Goal: Information Seeking & Learning: Check status

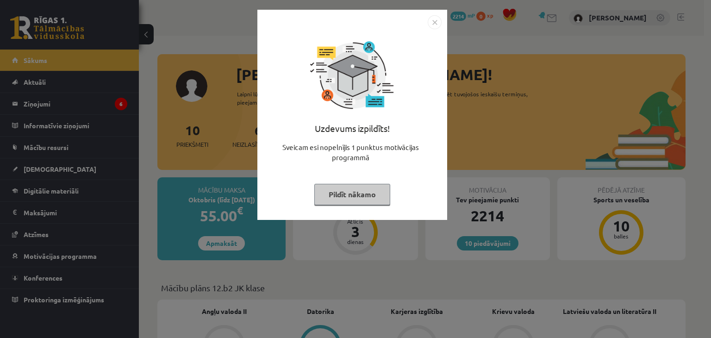
click at [436, 17] on img "Close" at bounding box center [435, 22] width 14 height 14
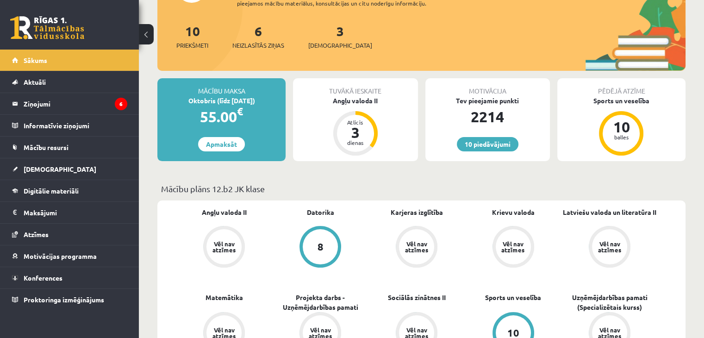
scroll to position [104, 0]
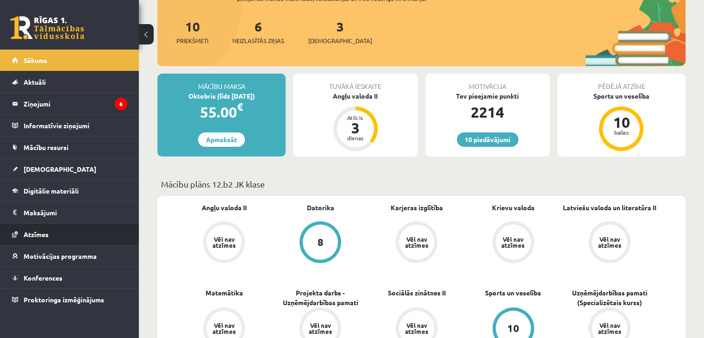
click at [128, 237] on li "Atzīmes" at bounding box center [69, 234] width 139 height 22
click at [45, 232] on span "Atzīmes" at bounding box center [36, 234] width 25 height 8
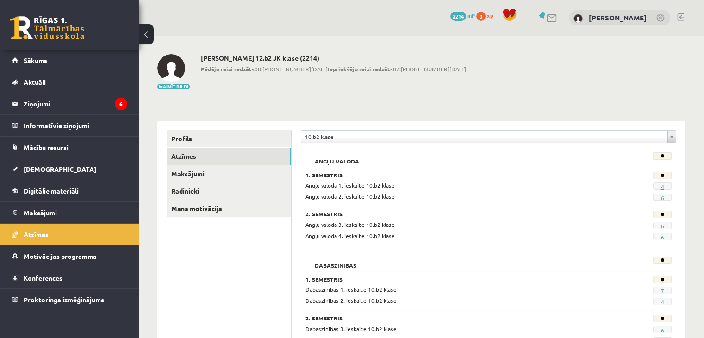
click at [661, 188] on link "4" at bounding box center [662, 186] width 3 height 7
click at [663, 187] on link "4" at bounding box center [662, 186] width 3 height 7
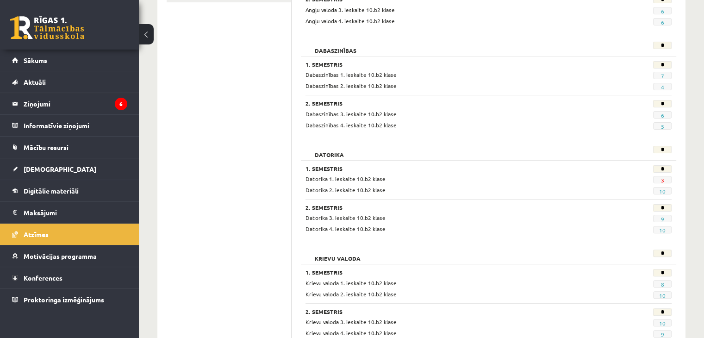
scroll to position [215, 0]
click at [664, 177] on link "3" at bounding box center [662, 179] width 3 height 7
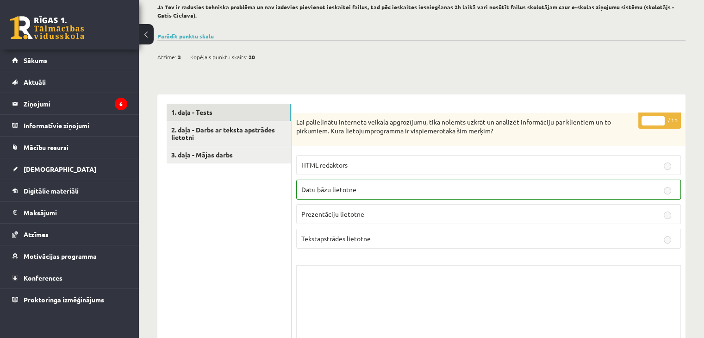
scroll to position [164, 0]
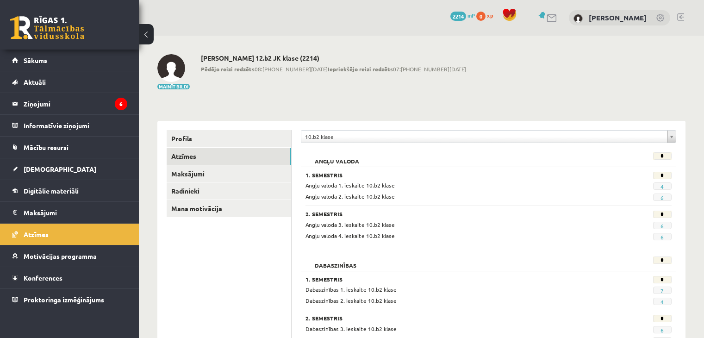
scroll to position [215, 0]
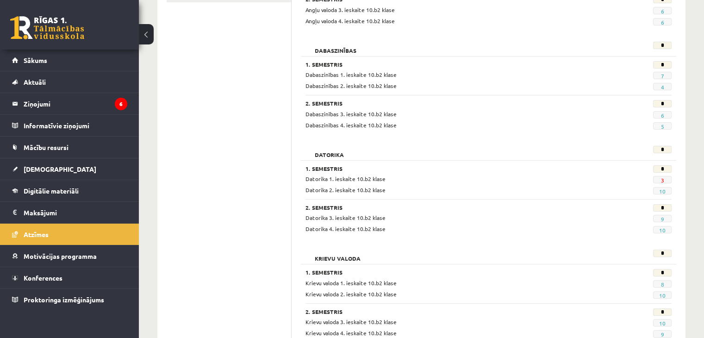
drag, startPoint x: 659, startPoint y: 180, endPoint x: 665, endPoint y: 180, distance: 5.1
click at [665, 180] on span "3" at bounding box center [662, 179] width 19 height 7
click at [661, 181] on link "3" at bounding box center [662, 179] width 3 height 7
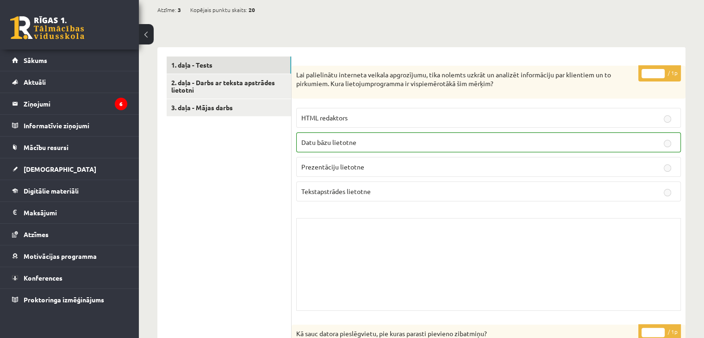
scroll to position [205, 0]
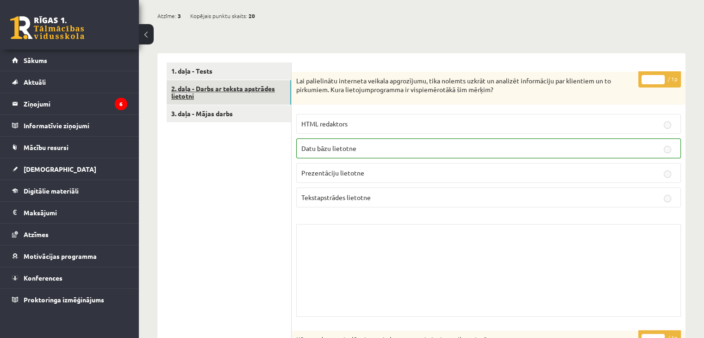
click at [234, 87] on link "2. daļa - Darbs ar teksta apstrādes lietotni" at bounding box center [229, 92] width 125 height 25
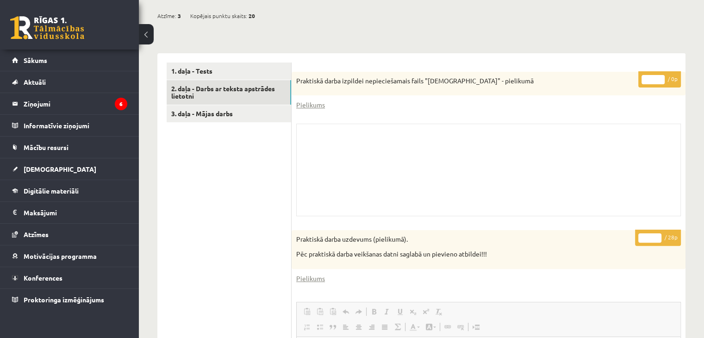
scroll to position [0, 0]
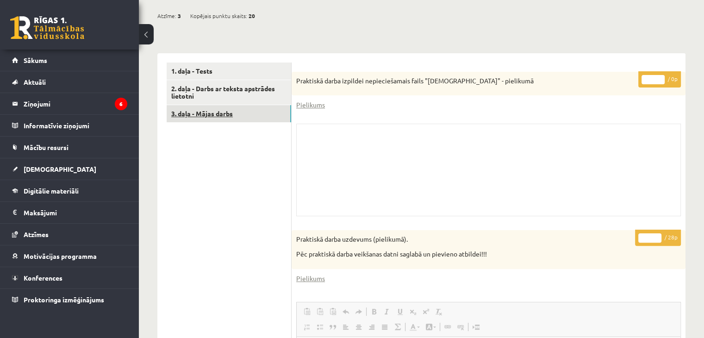
click at [270, 110] on link "3. daļa - Mājas darbs" at bounding box center [229, 113] width 125 height 17
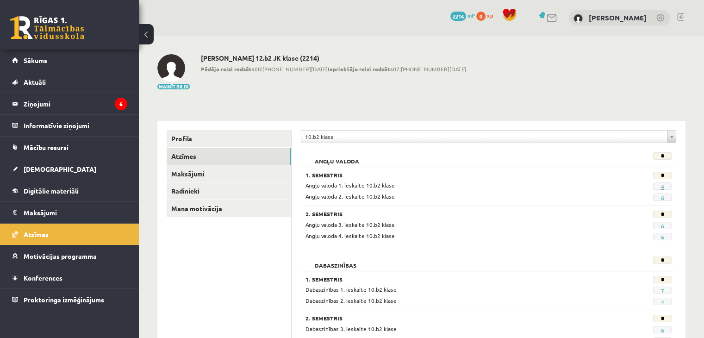
click at [662, 186] on link "4" at bounding box center [662, 186] width 3 height 7
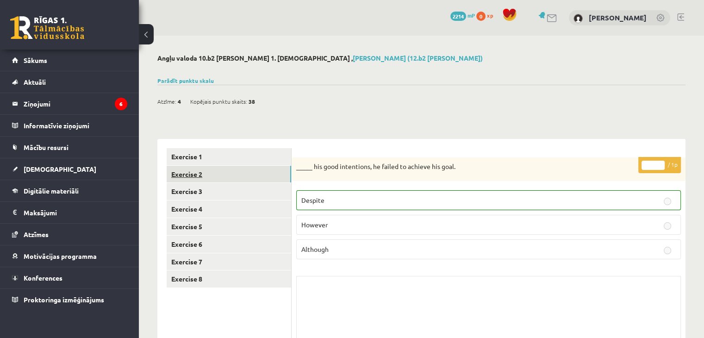
click at [248, 182] on link "Exercise 2" at bounding box center [229, 174] width 125 height 17
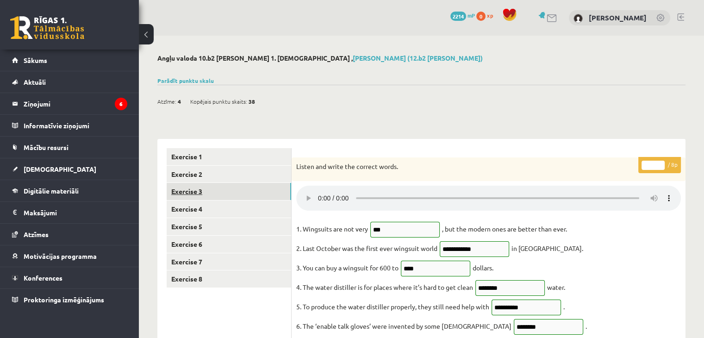
click at [246, 192] on link "Exercise 3" at bounding box center [229, 191] width 125 height 17
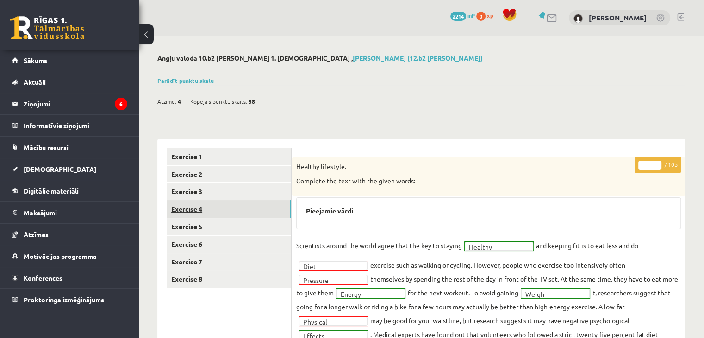
click at [240, 215] on link "Exercise 4" at bounding box center [229, 209] width 125 height 17
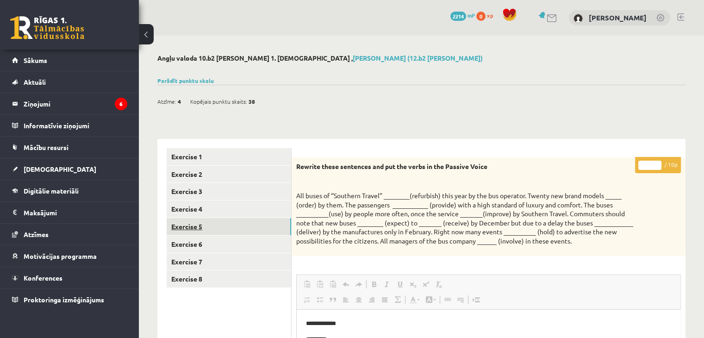
click at [240, 221] on link "Exercise 5" at bounding box center [229, 226] width 125 height 17
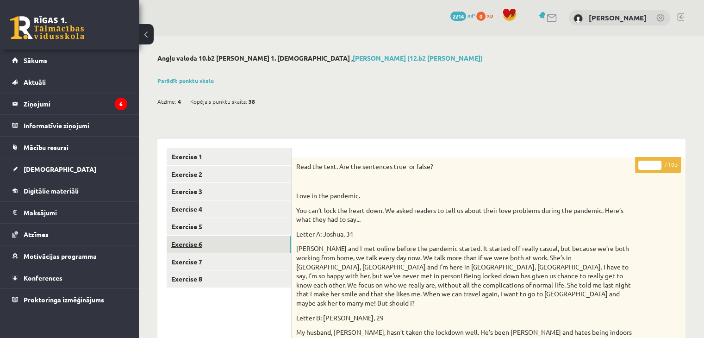
click at [237, 236] on link "Exercise 6" at bounding box center [229, 244] width 125 height 17
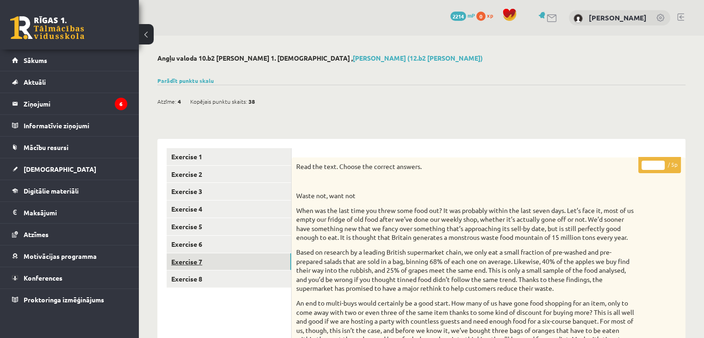
click at [233, 261] on link "Exercise 7" at bounding box center [229, 261] width 125 height 17
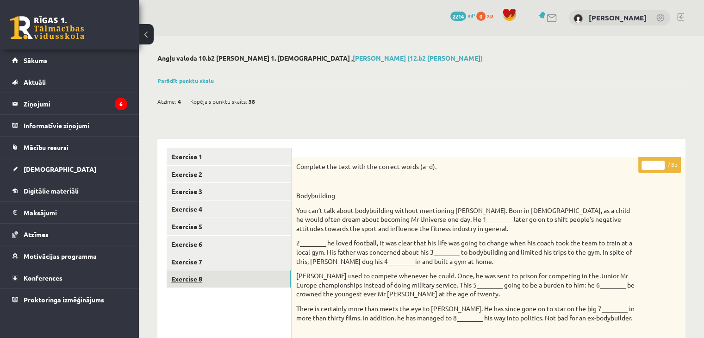
click at [228, 278] on link "Exercise 8" at bounding box center [229, 278] width 125 height 17
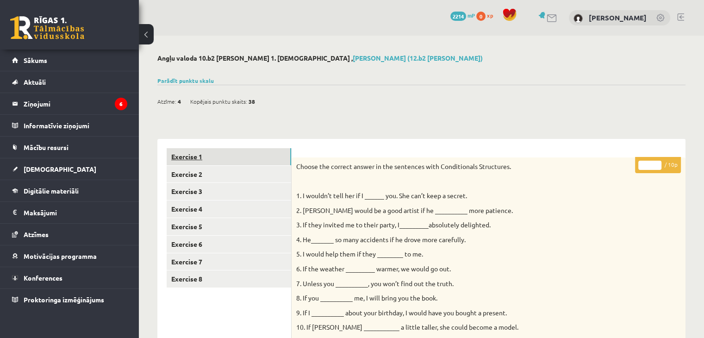
click at [258, 157] on link "Exercise 1" at bounding box center [229, 156] width 125 height 17
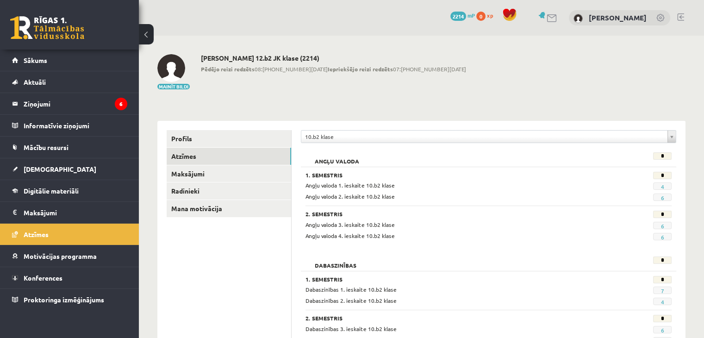
click at [664, 184] on span "4" at bounding box center [662, 185] width 19 height 7
click at [659, 186] on span "4" at bounding box center [662, 185] width 19 height 7
click at [662, 185] on link "4" at bounding box center [662, 186] width 3 height 7
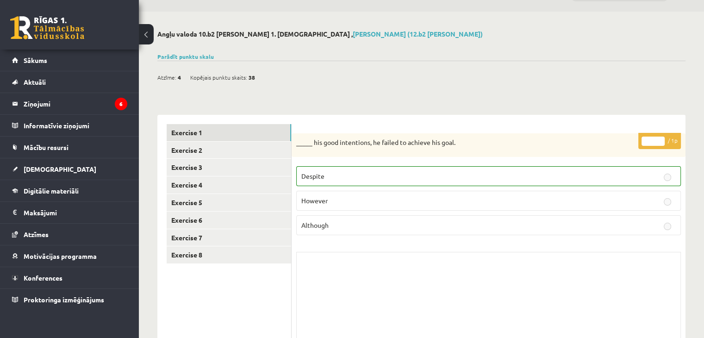
scroll to position [30, 0]
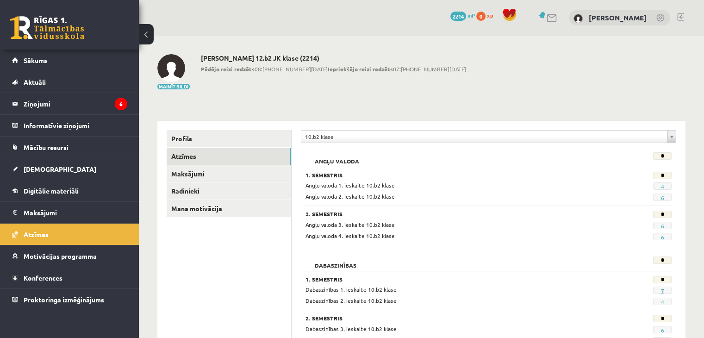
click at [661, 289] on link "7" at bounding box center [662, 290] width 3 height 7
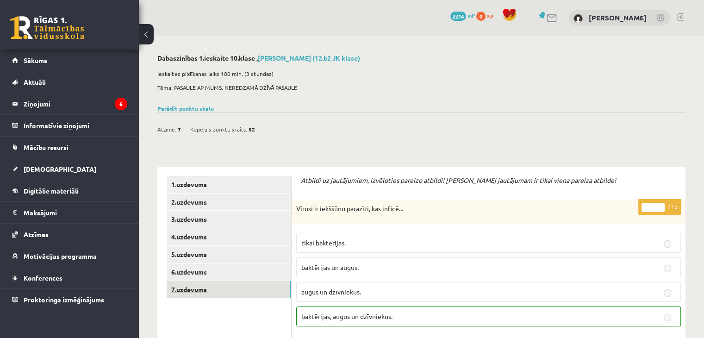
click at [194, 287] on link "7.uzdevums" at bounding box center [229, 289] width 125 height 17
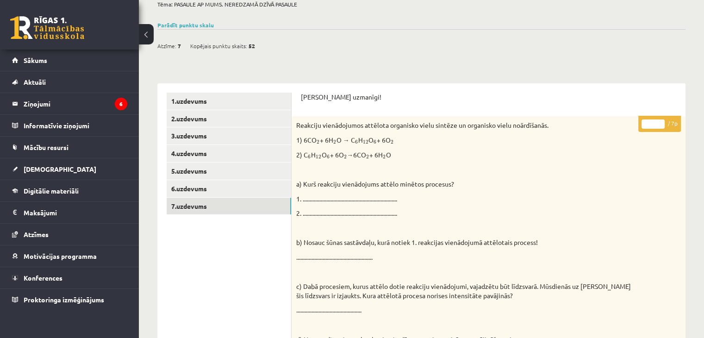
scroll to position [83, 0]
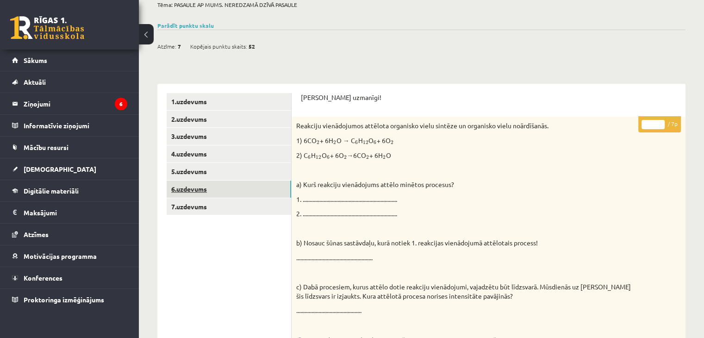
click at [243, 191] on link "6.uzdevums" at bounding box center [229, 189] width 125 height 17
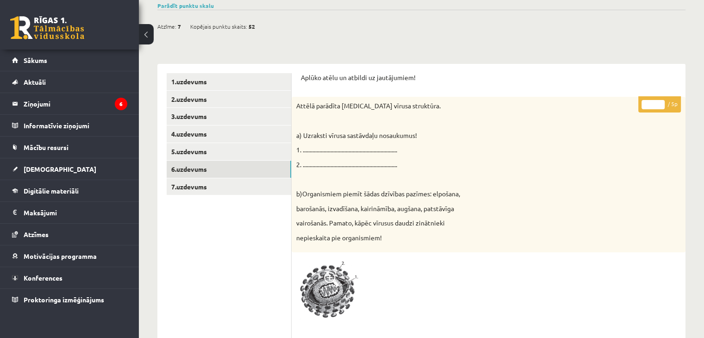
scroll to position [102, 0]
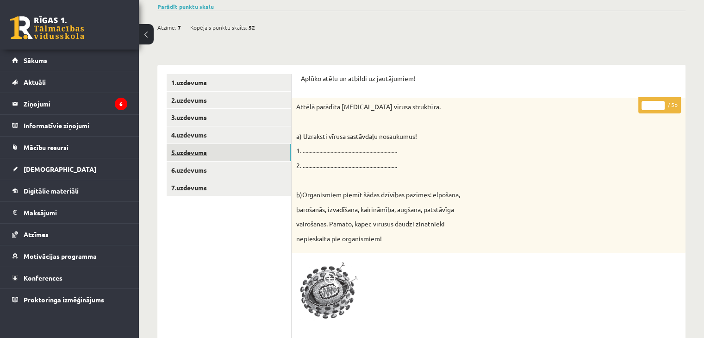
click at [236, 156] on link "5.uzdevums" at bounding box center [229, 152] width 125 height 17
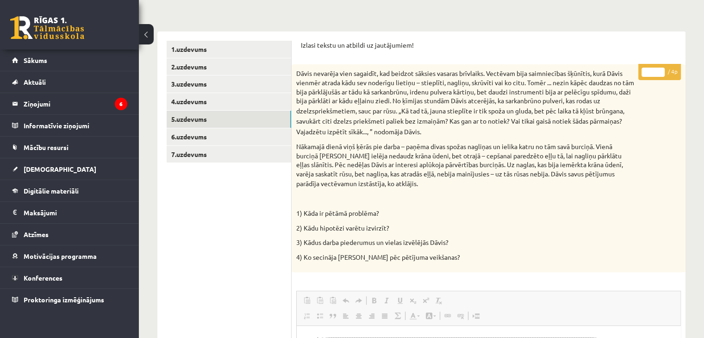
scroll to position [0, 0]
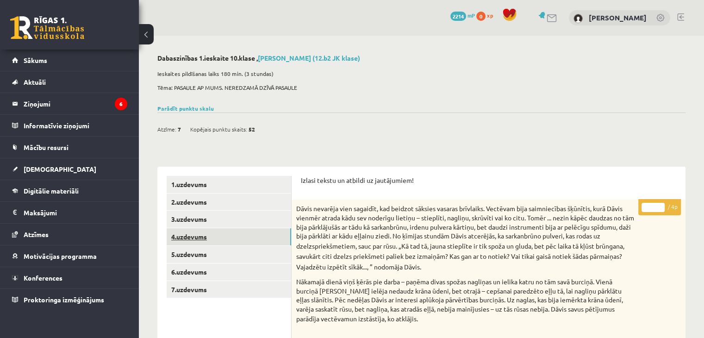
click at [223, 232] on link "4.uzdevums" at bounding box center [229, 236] width 125 height 17
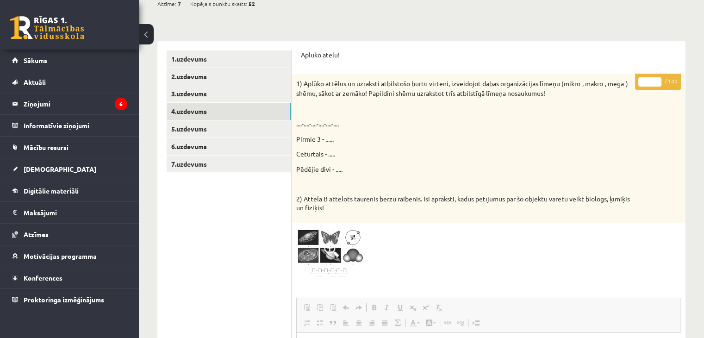
scroll to position [119, 0]
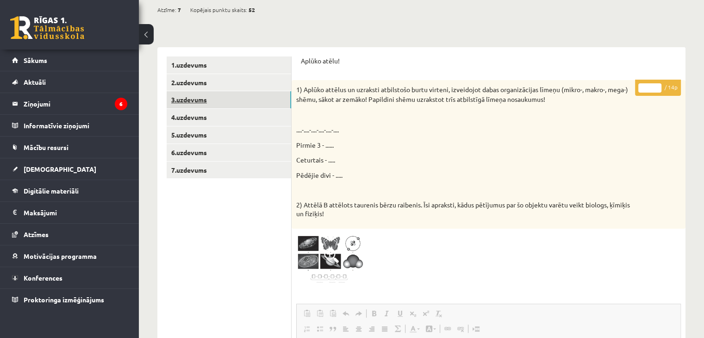
click at [199, 101] on link "3.uzdevums" at bounding box center [229, 99] width 125 height 17
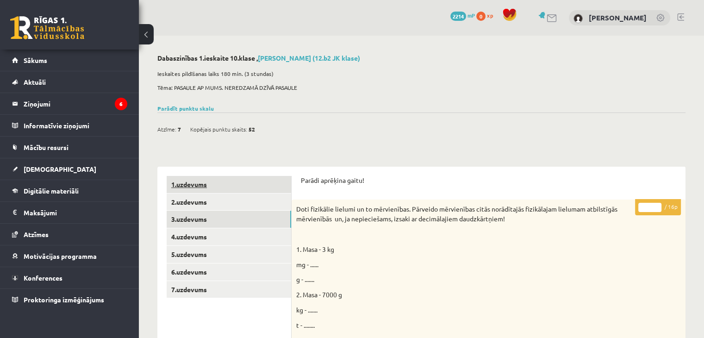
scroll to position [0, 0]
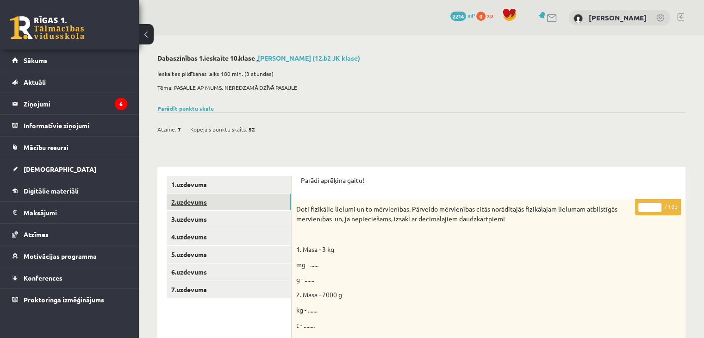
click at [207, 202] on link "2.uzdevums" at bounding box center [229, 202] width 125 height 17
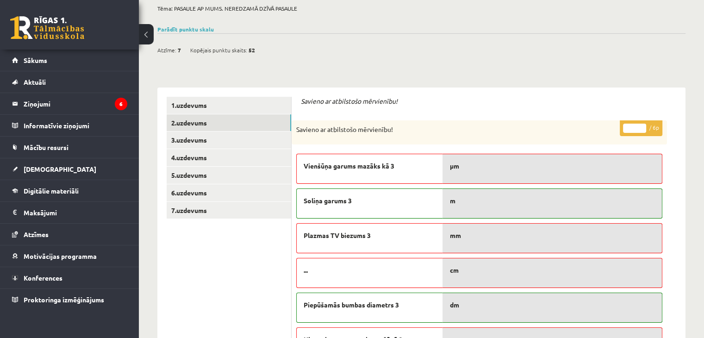
scroll to position [79, 0]
click at [270, 104] on link "1.uzdevums" at bounding box center [229, 105] width 125 height 17
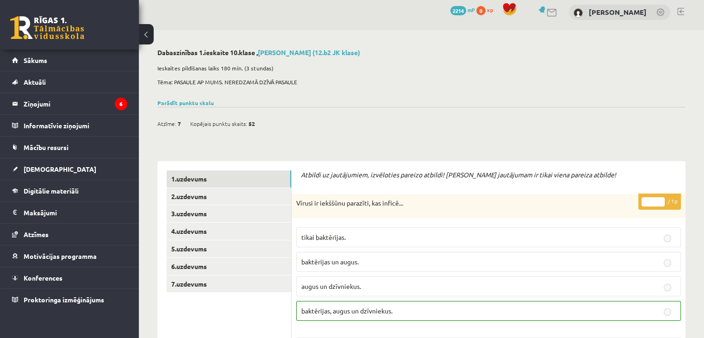
scroll to position [0, 0]
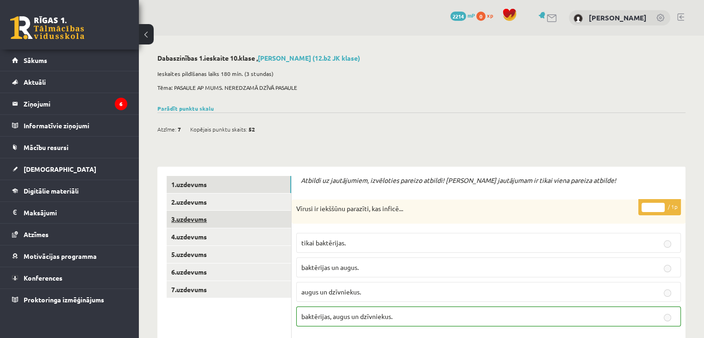
click at [212, 223] on link "3.uzdevums" at bounding box center [229, 219] width 125 height 17
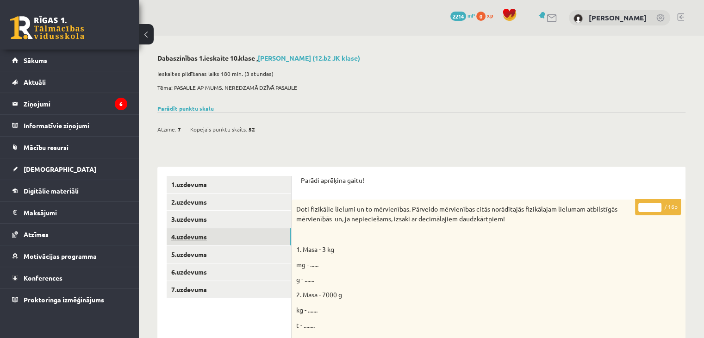
click at [230, 241] on link "4.uzdevums" at bounding box center [229, 236] width 125 height 17
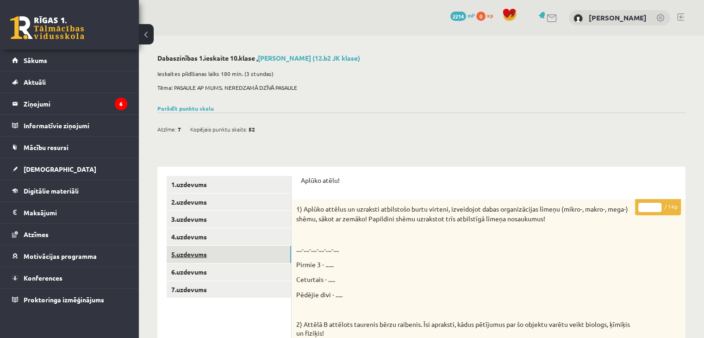
click at [242, 252] on link "5.uzdevums" at bounding box center [229, 254] width 125 height 17
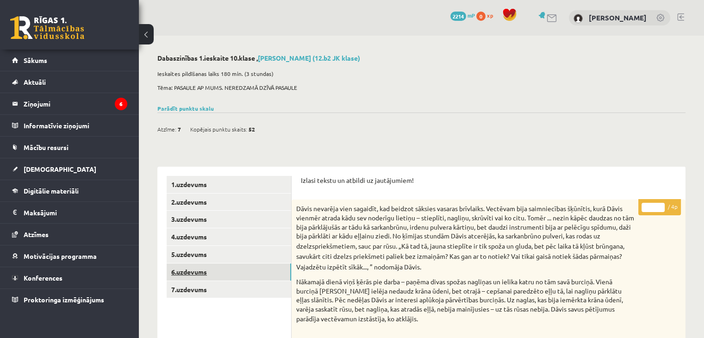
click at [171, 271] on link "6.uzdevums" at bounding box center [229, 272] width 125 height 17
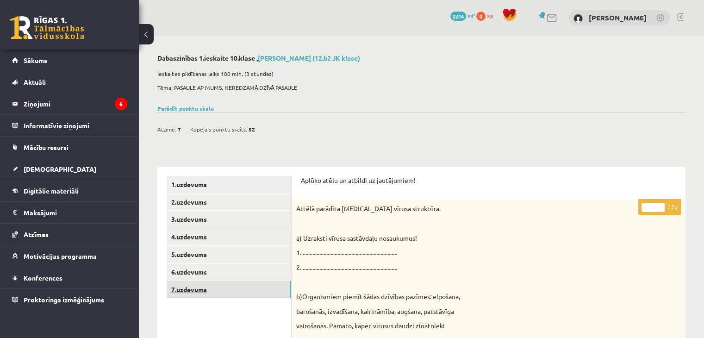
click at [232, 293] on link "7.uzdevums" at bounding box center [229, 289] width 125 height 17
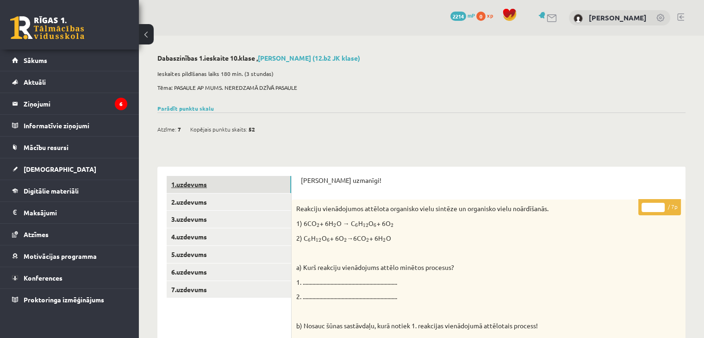
click at [243, 184] on link "1.uzdevums" at bounding box center [229, 184] width 125 height 17
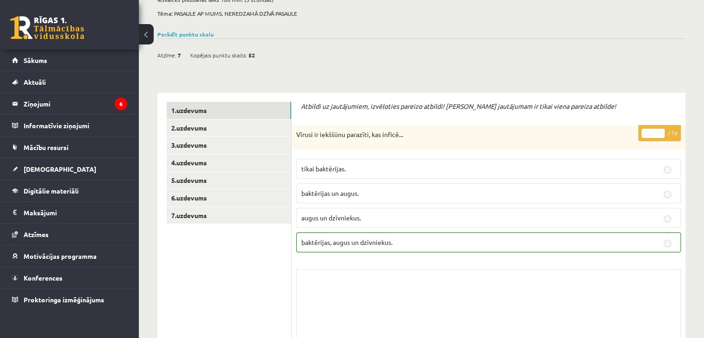
scroll to position [75, 0]
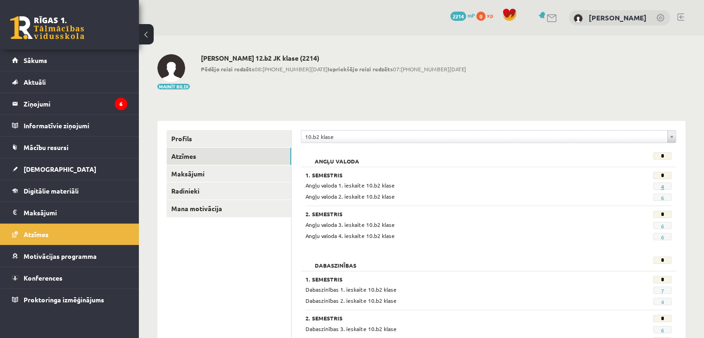
click at [661, 188] on link "4" at bounding box center [662, 186] width 3 height 7
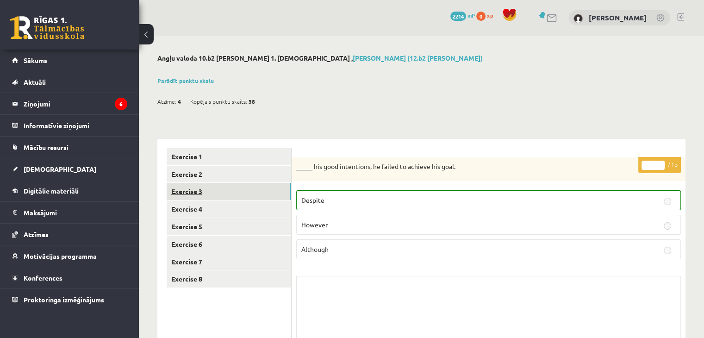
click at [255, 186] on link "Exercise 3" at bounding box center [229, 191] width 125 height 17
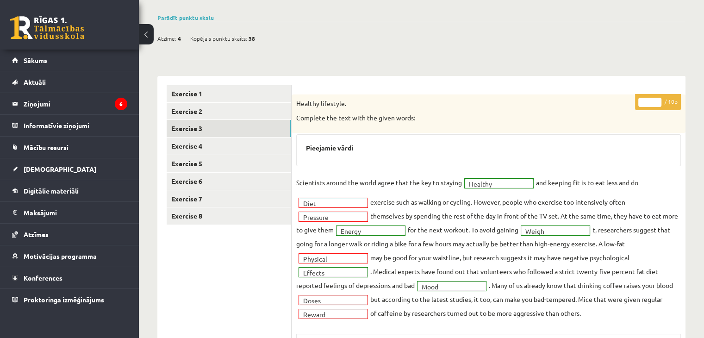
scroll to position [38, 0]
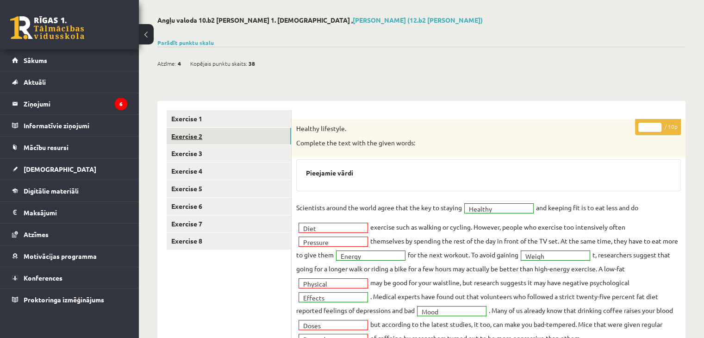
click at [260, 139] on link "Exercise 2" at bounding box center [229, 136] width 125 height 17
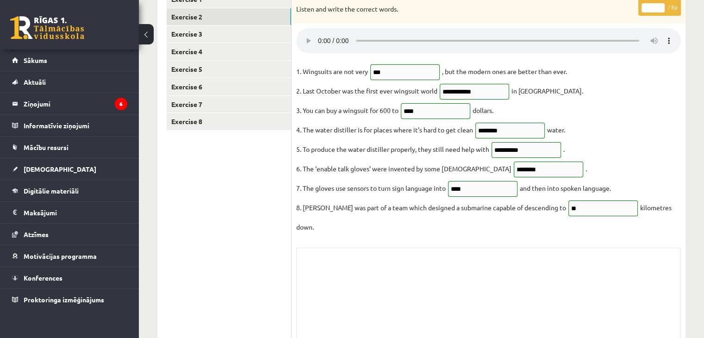
scroll to position [158, 0]
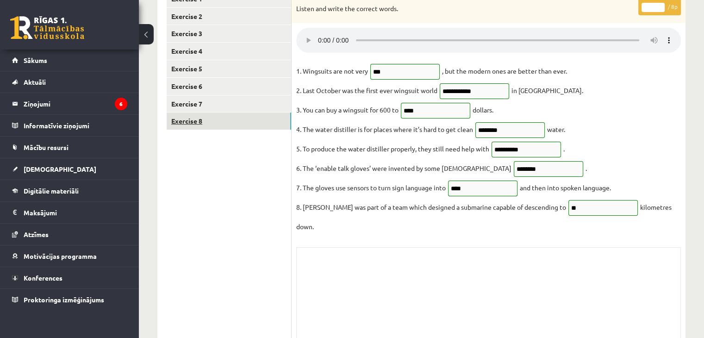
click at [203, 115] on link "Exercise 8" at bounding box center [229, 121] width 125 height 17
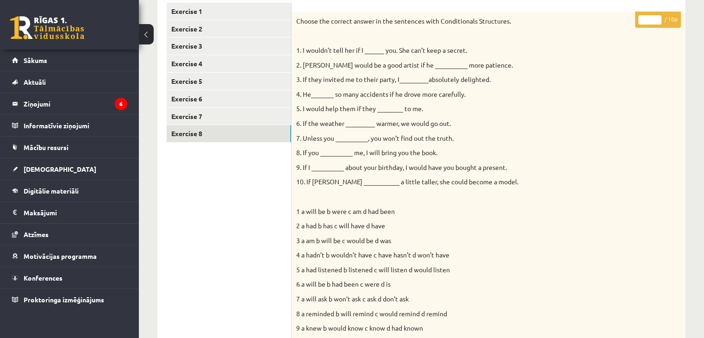
scroll to position [117, 0]
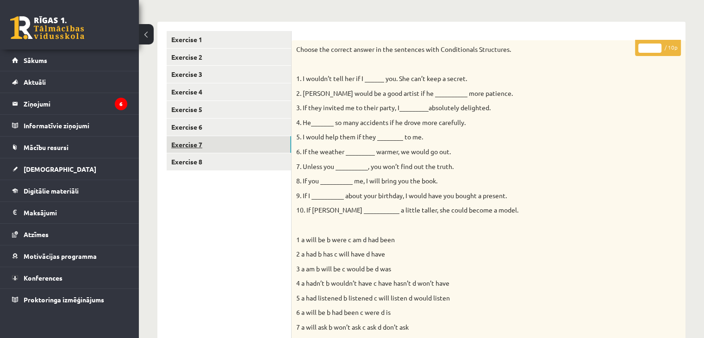
click at [196, 143] on link "Exercise 7" at bounding box center [229, 144] width 125 height 17
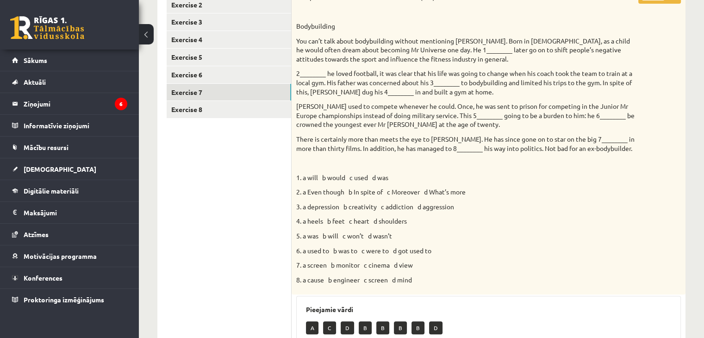
scroll to position [61, 0]
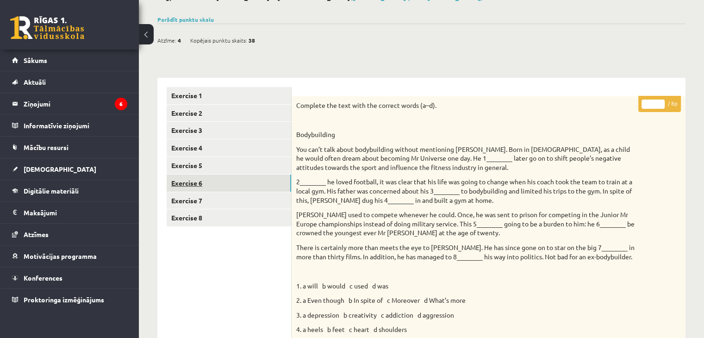
click at [259, 187] on link "Exercise 6" at bounding box center [229, 183] width 125 height 17
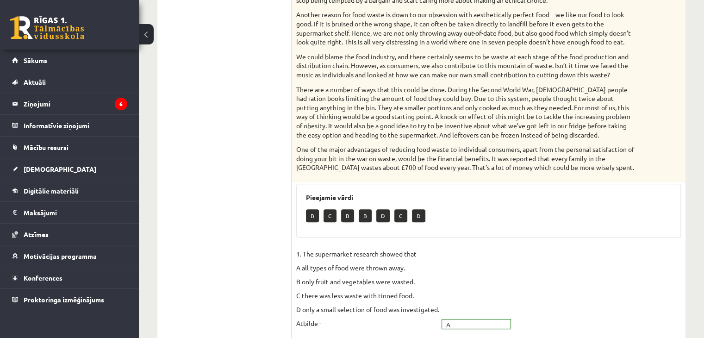
scroll to position [55, 0]
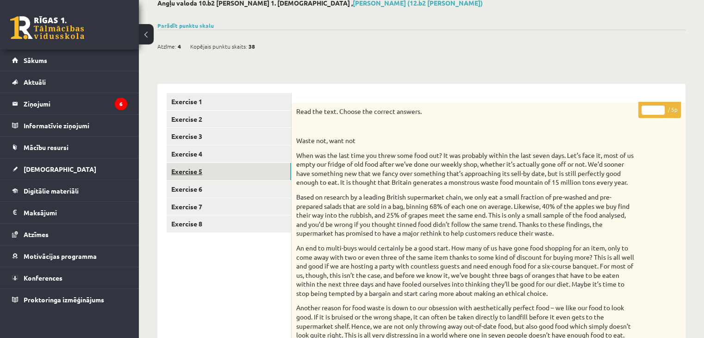
click at [250, 176] on link "Exercise 5" at bounding box center [229, 171] width 125 height 17
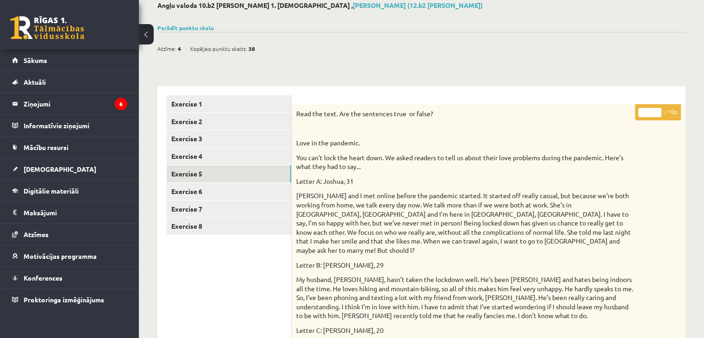
scroll to position [0, 0]
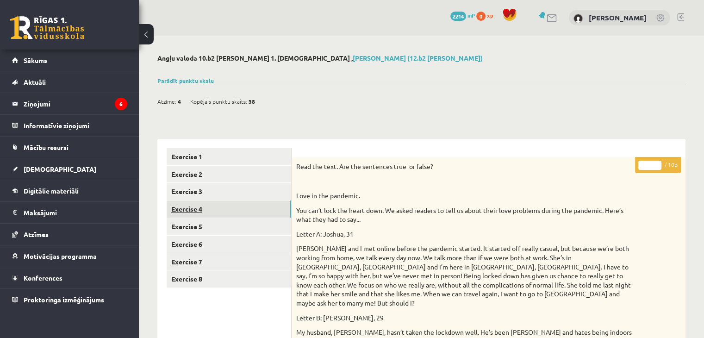
click at [195, 206] on link "Exercise 4" at bounding box center [229, 209] width 125 height 17
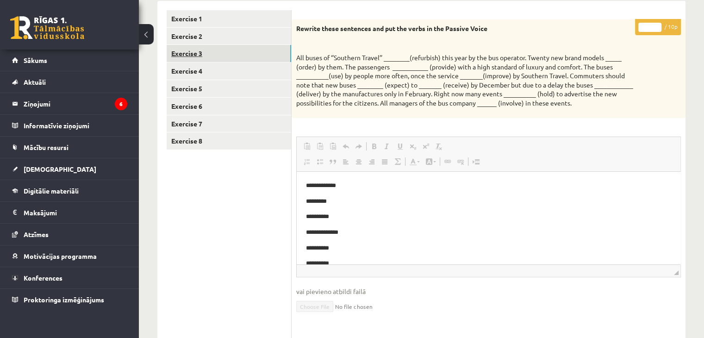
click at [219, 60] on link "Exercise 3" at bounding box center [229, 53] width 125 height 17
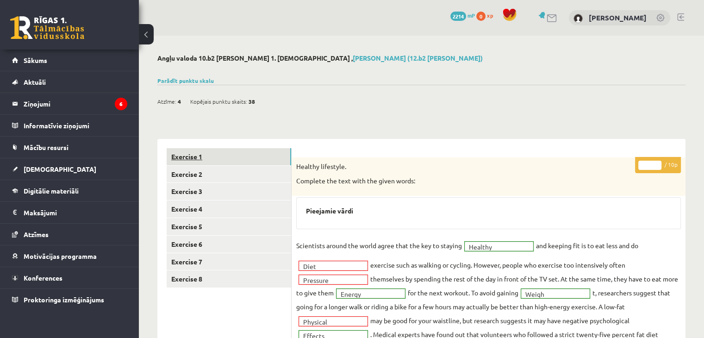
click at [266, 154] on link "Exercise 1" at bounding box center [229, 156] width 125 height 17
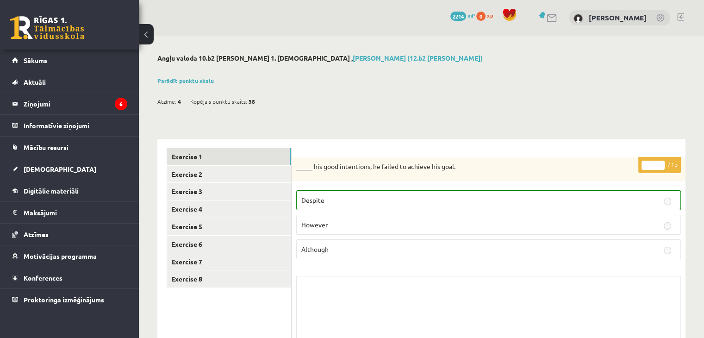
click at [423, 164] on p "_____ his good intentions, he failed to achieve his goal." at bounding box center [465, 166] width 339 height 9
click at [443, 167] on p "_____ his good intentions, he failed to achieve his goal." at bounding box center [465, 166] width 339 height 9
click at [435, 168] on p "_____ his good intentions, he failed to achieve his goal." at bounding box center [465, 166] width 339 height 9
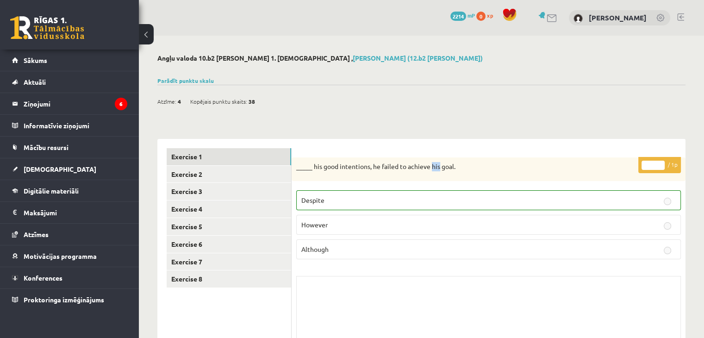
click at [435, 168] on p "_____ his good intentions, he failed to achieve his goal." at bounding box center [465, 166] width 339 height 9
click at [266, 175] on link "Exercise 2" at bounding box center [229, 174] width 125 height 17
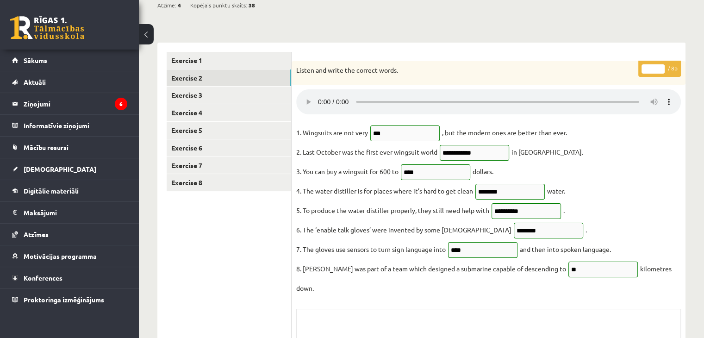
scroll to position [96, 0]
click at [205, 91] on link "Exercise 3" at bounding box center [229, 95] width 125 height 17
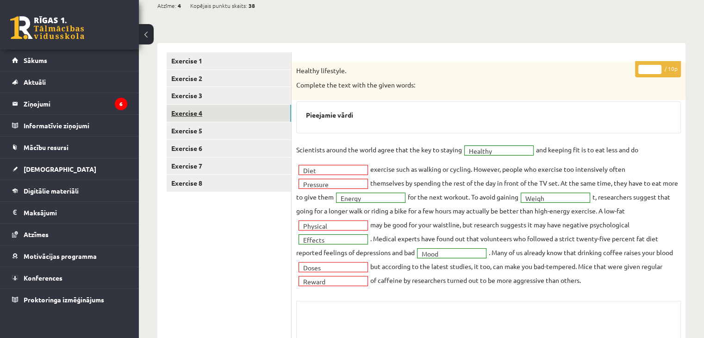
click at [193, 113] on link "Exercise 4" at bounding box center [229, 113] width 125 height 17
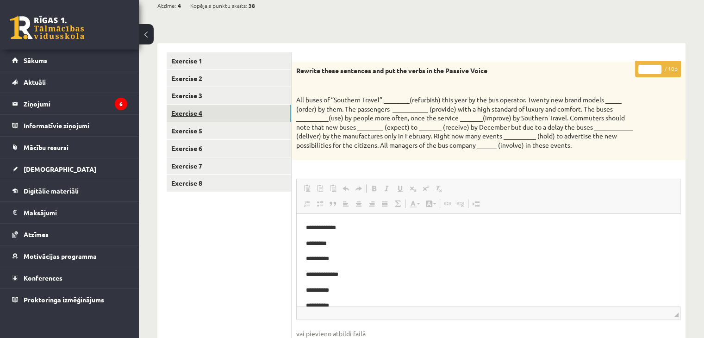
scroll to position [0, 0]
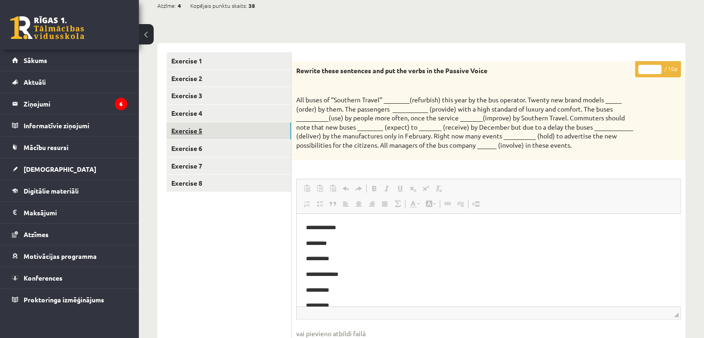
click at [197, 128] on link "Exercise 5" at bounding box center [229, 130] width 125 height 17
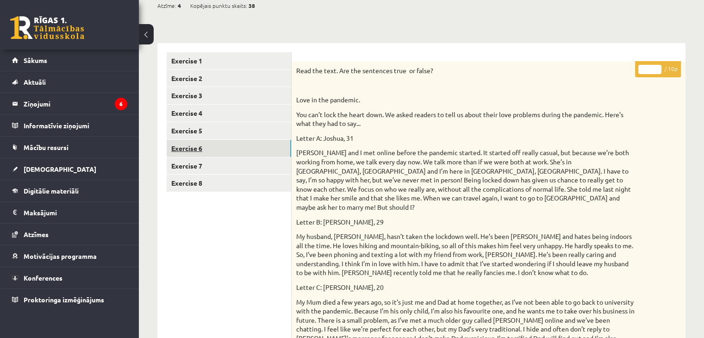
click at [195, 143] on link "Exercise 6" at bounding box center [229, 148] width 125 height 17
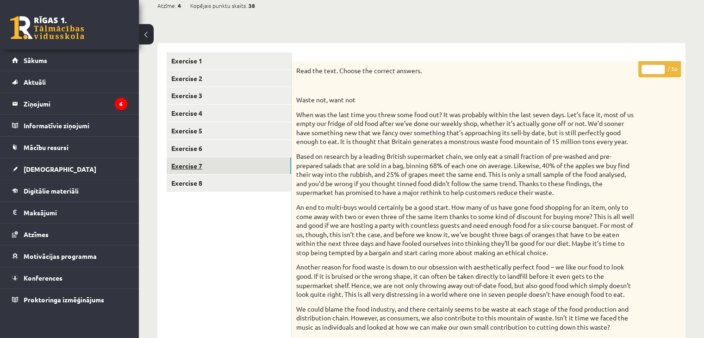
click at [238, 158] on link "Exercise 7" at bounding box center [229, 165] width 125 height 17
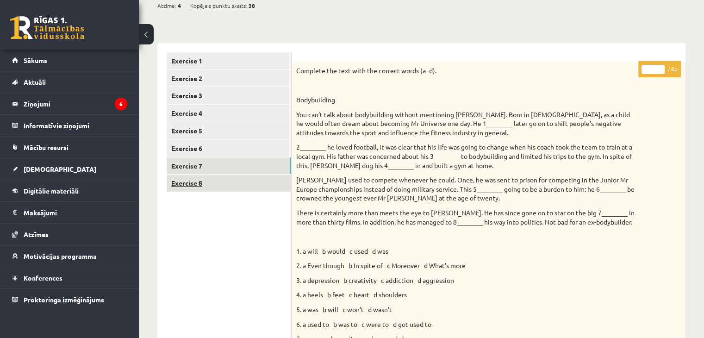
click at [239, 182] on link "Exercise 8" at bounding box center [229, 183] width 125 height 17
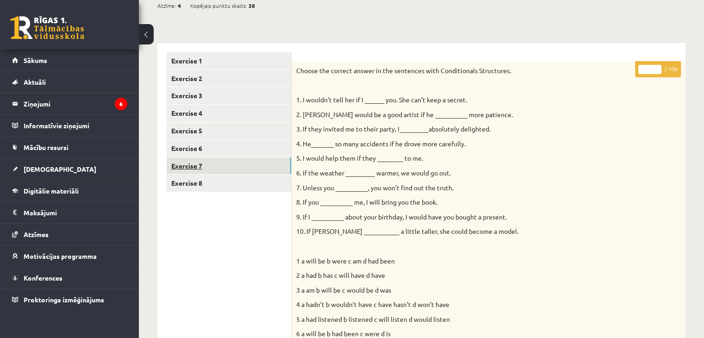
click at [239, 163] on link "Exercise 7" at bounding box center [229, 165] width 125 height 17
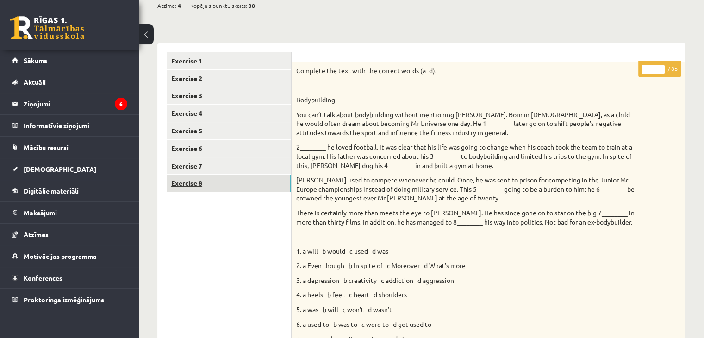
click at [232, 186] on link "Exercise 8" at bounding box center [229, 183] width 125 height 17
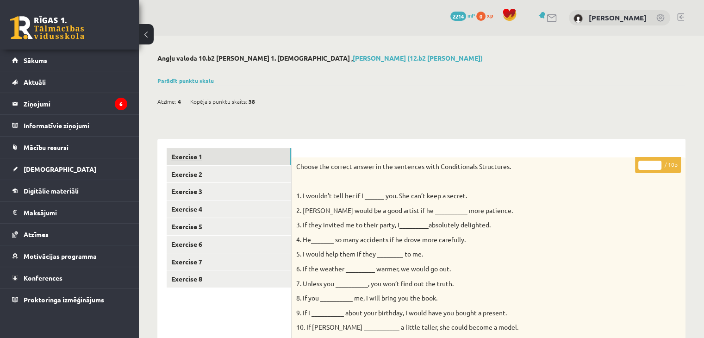
click at [267, 151] on link "Exercise 1" at bounding box center [229, 156] width 125 height 17
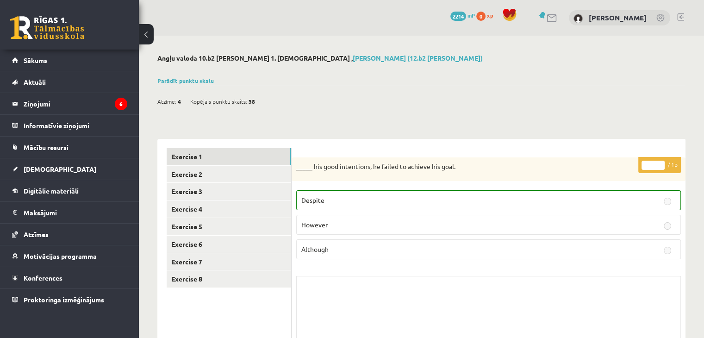
click at [267, 151] on link "Exercise 1" at bounding box center [229, 156] width 125 height 17
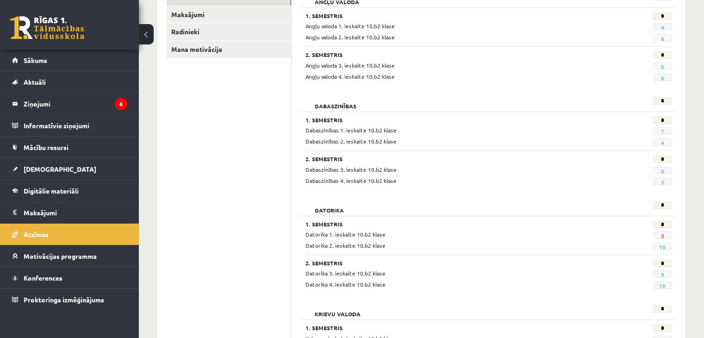
scroll to position [159, 0]
click at [661, 131] on link "7" at bounding box center [662, 131] width 3 height 7
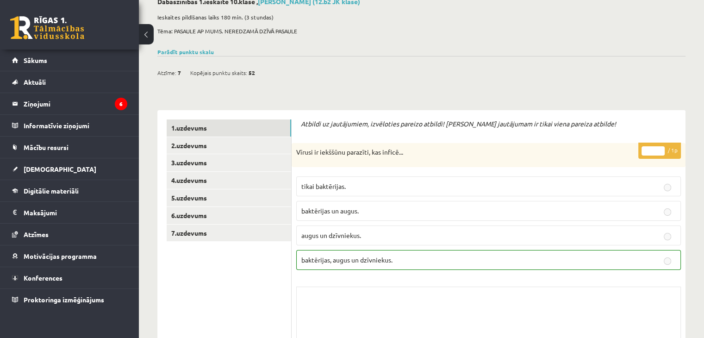
scroll to position [59, 0]
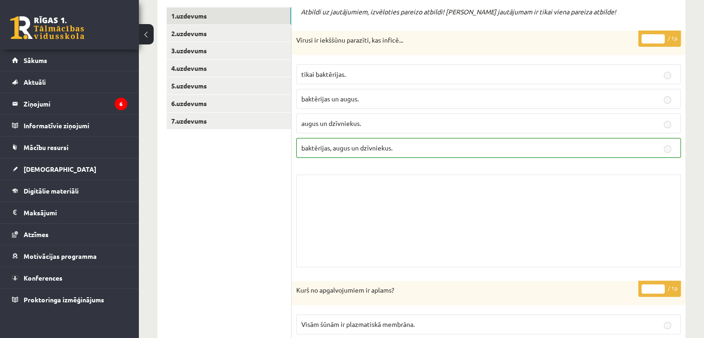
scroll to position [0, 0]
